Goal: Ask a question: Seek information or help from site administrators or community

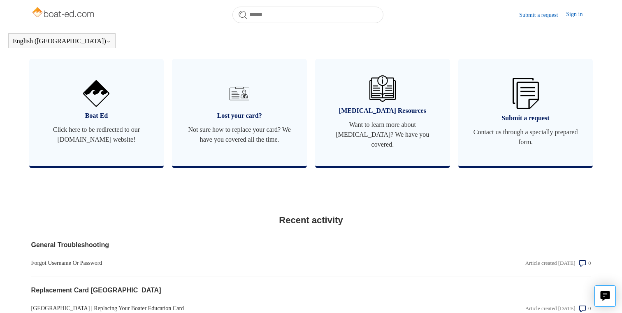
scroll to position [417, 0]
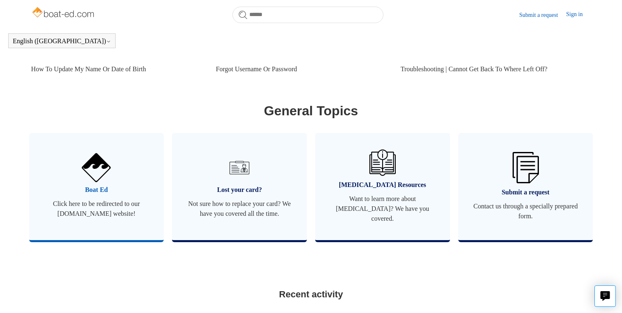
click at [109, 203] on span "Click here to be redirected to our [DOMAIN_NAME] website!" at bounding box center [97, 209] width 110 height 20
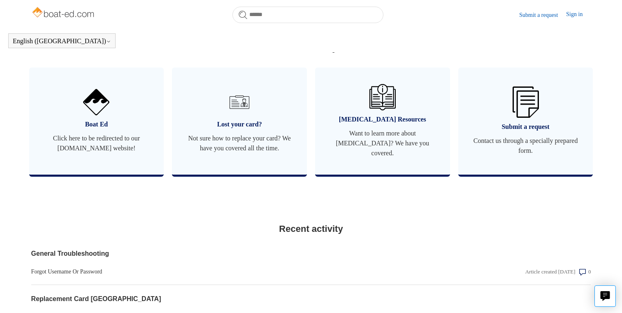
scroll to position [500, 0]
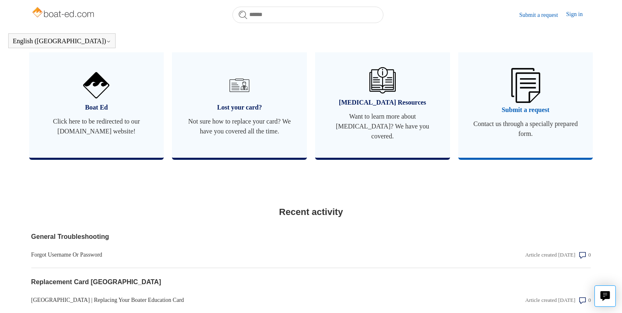
click at [526, 125] on span "Contact us through a specially prepared form." at bounding box center [526, 129] width 110 height 20
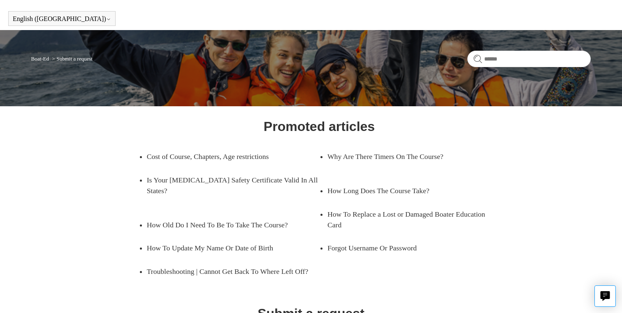
scroll to position [120, 0]
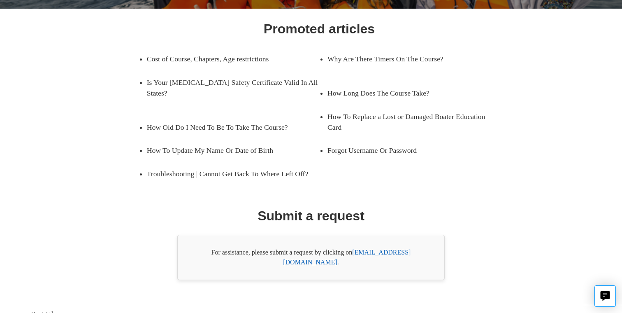
click at [398, 252] on link "support@boat-ed.com" at bounding box center [347, 257] width 128 height 17
click at [38, 309] on link "Boat-Ed" at bounding box center [42, 314] width 22 height 10
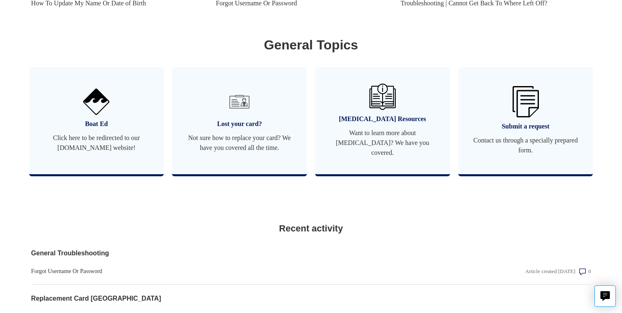
scroll to position [703, 0]
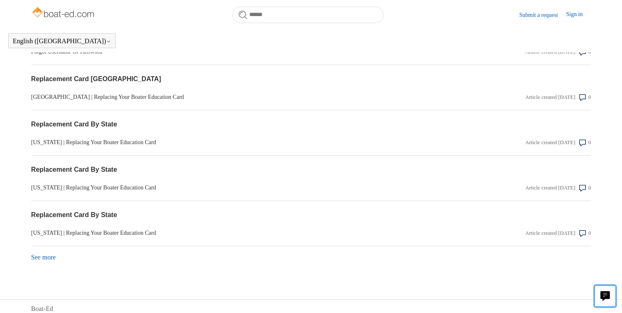
click at [604, 285] on button "Live chat" at bounding box center [605, 295] width 21 height 21
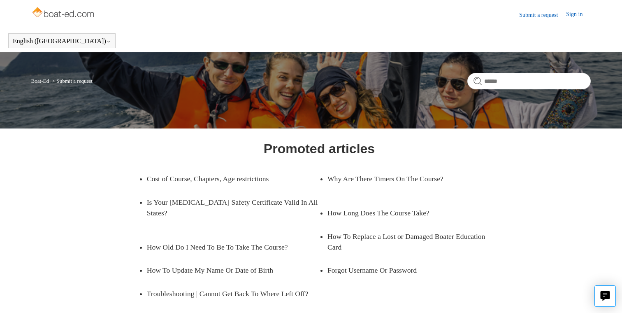
click at [534, 15] on link "Submit a request" at bounding box center [542, 15] width 47 height 9
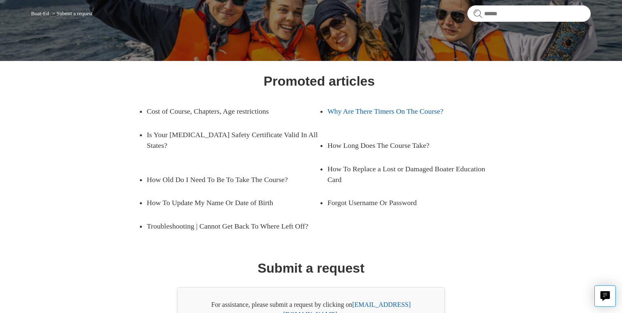
scroll to position [120, 0]
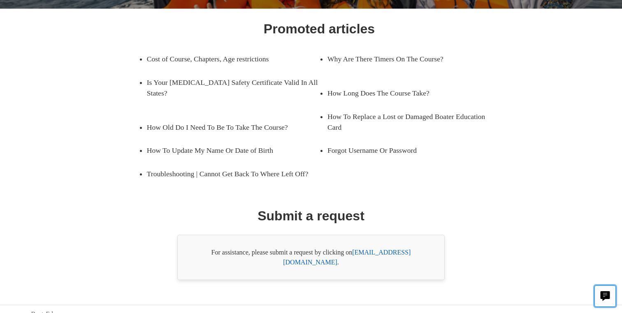
click at [606, 298] on icon "Live chat" at bounding box center [605, 295] width 9 height 8
click at [436, 181] on ul "Cost of Course, Chapters, Age restrictions Why Are There Timers On The Course? …" at bounding box center [319, 116] width 378 height 138
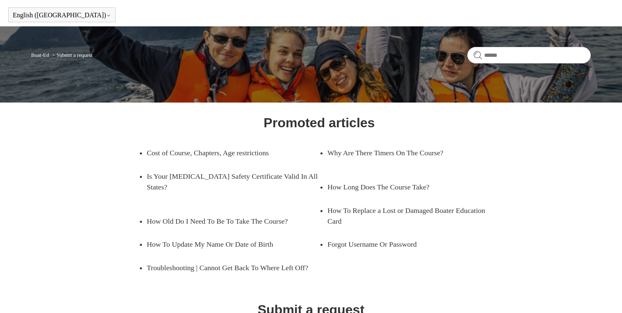
scroll to position [0, 0]
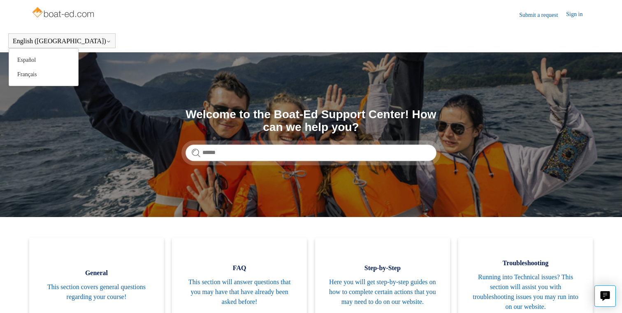
click at [106, 42] on icon at bounding box center [108, 41] width 5 height 5
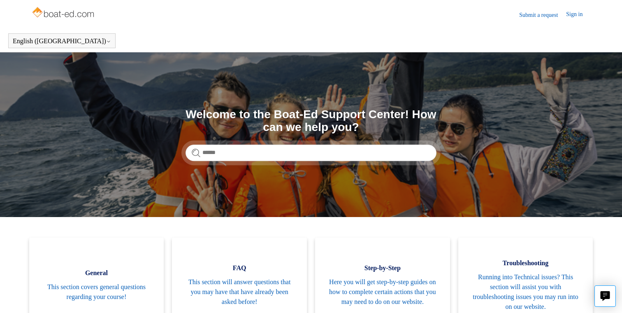
click at [101, 35] on header "English (US) Español Français" at bounding box center [311, 40] width 622 height 23
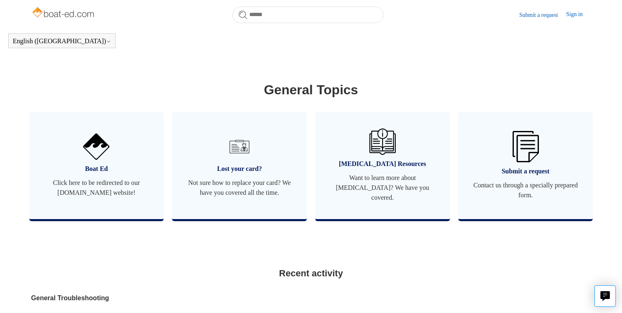
scroll to position [437, 0]
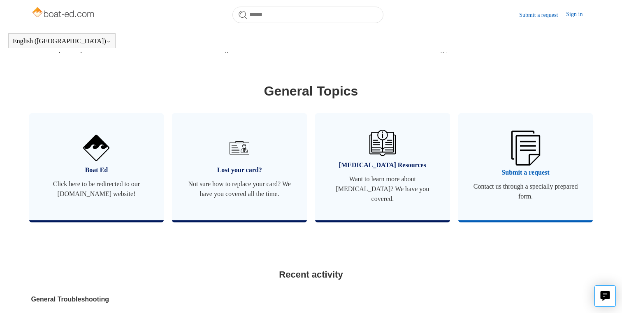
click at [525, 147] on img at bounding box center [525, 147] width 29 height 35
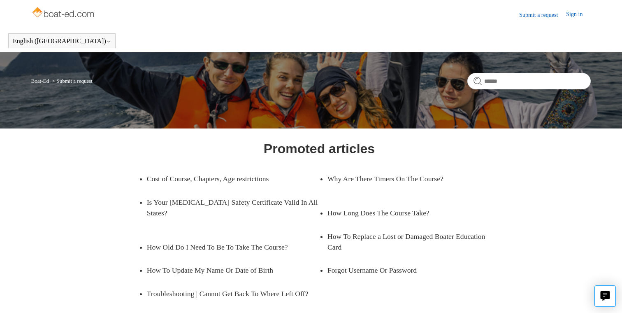
click at [580, 15] on link "Sign in" at bounding box center [578, 15] width 25 height 10
